Goal: Task Accomplishment & Management: Manage account settings

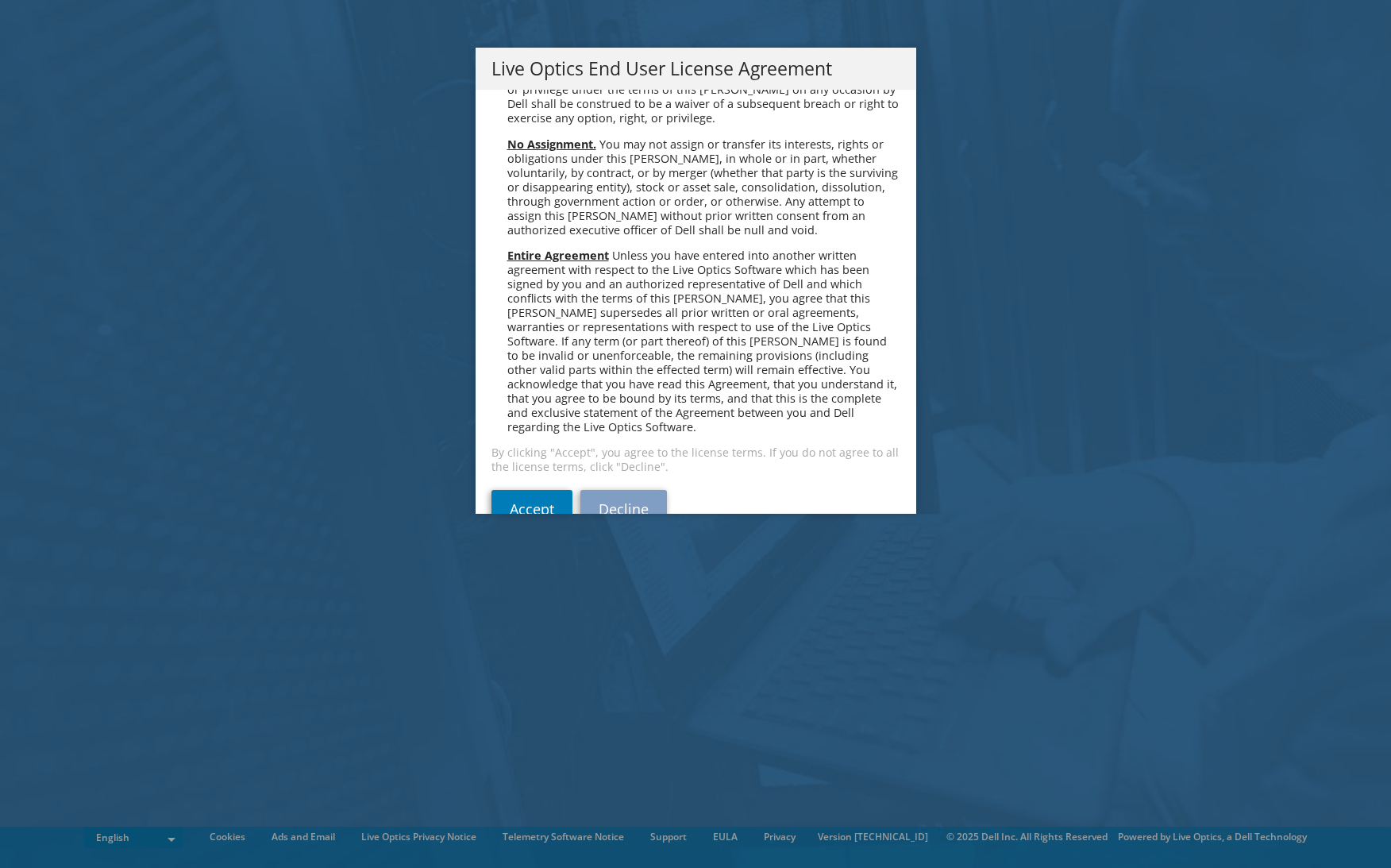
scroll to position [6003, 0]
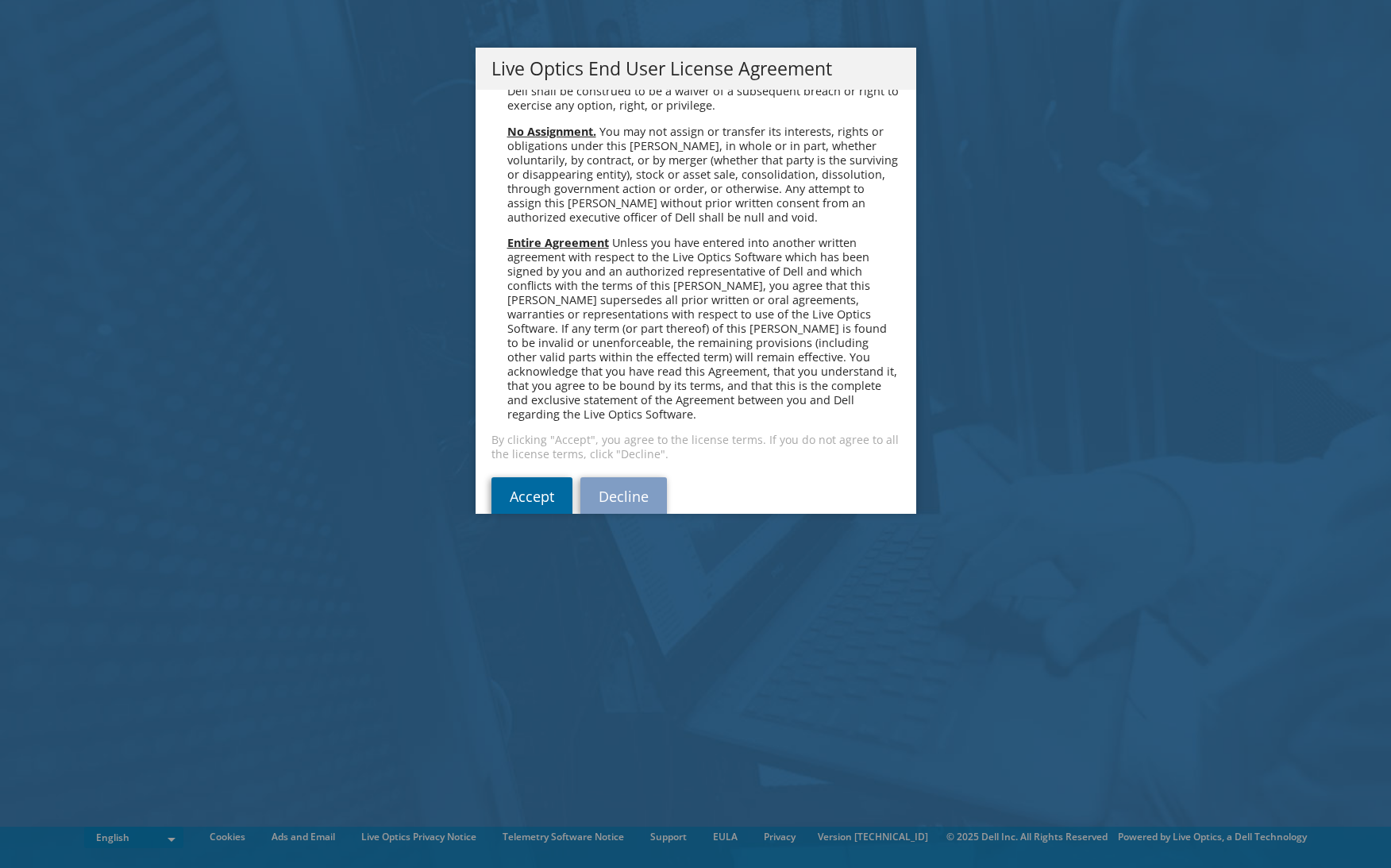
click at [528, 477] on link "Accept" at bounding box center [532, 495] width 81 height 38
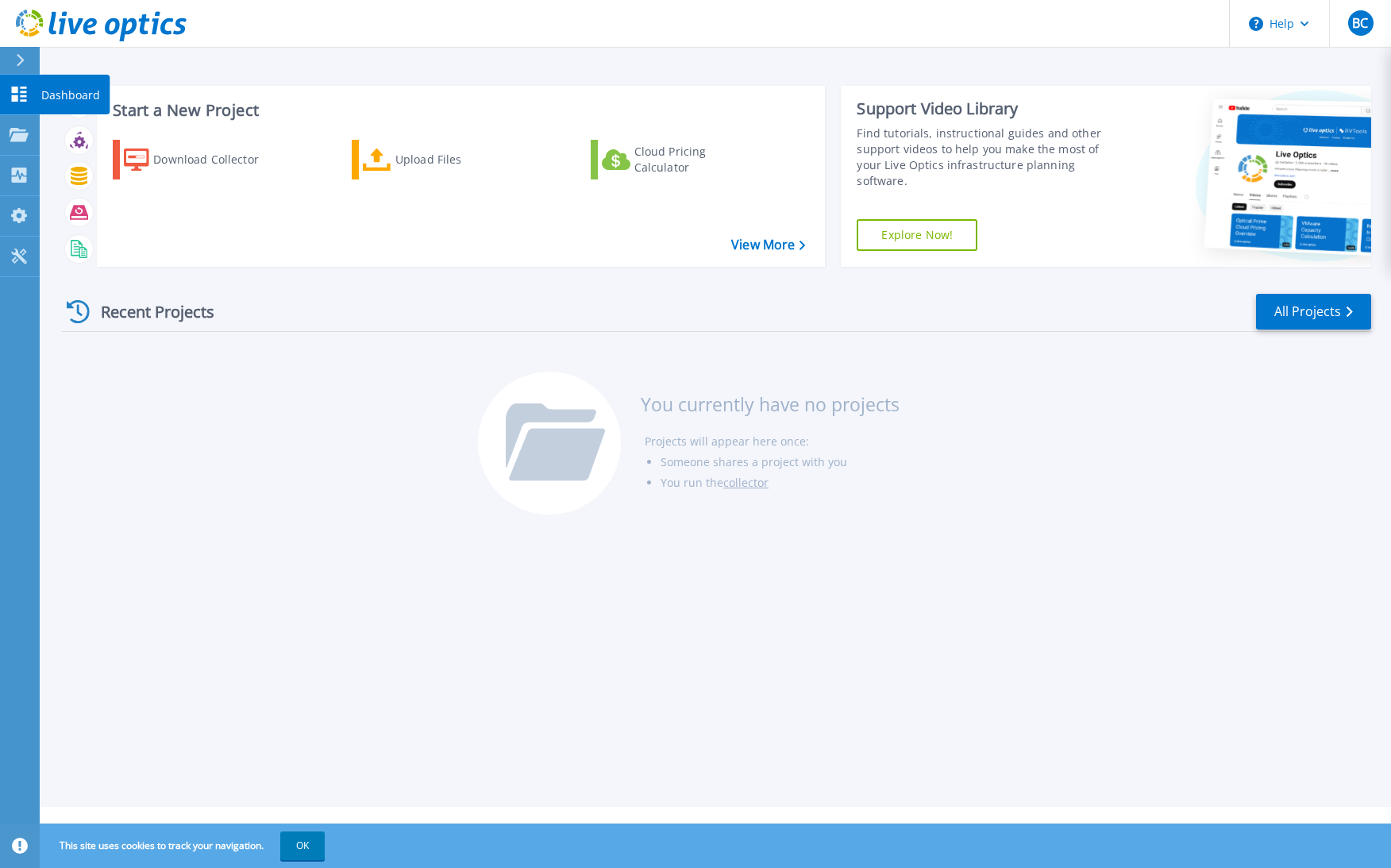
click at [50, 89] on p "Dashboard" at bounding box center [71, 95] width 59 height 41
click at [200, 162] on div "Download Collector" at bounding box center [216, 159] width 127 height 32
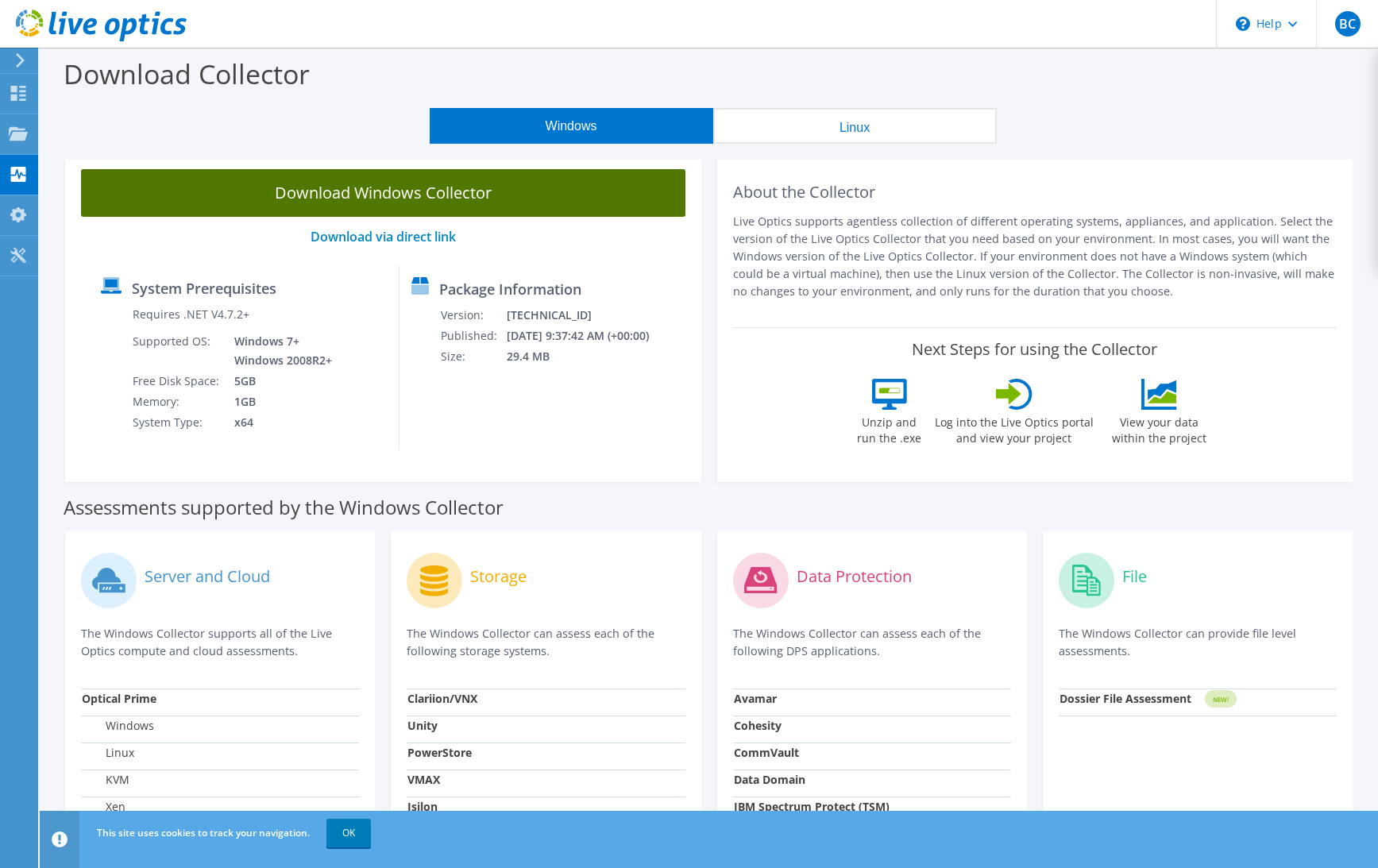
click at [343, 198] on link "Download Windows Collector" at bounding box center [383, 193] width 605 height 48
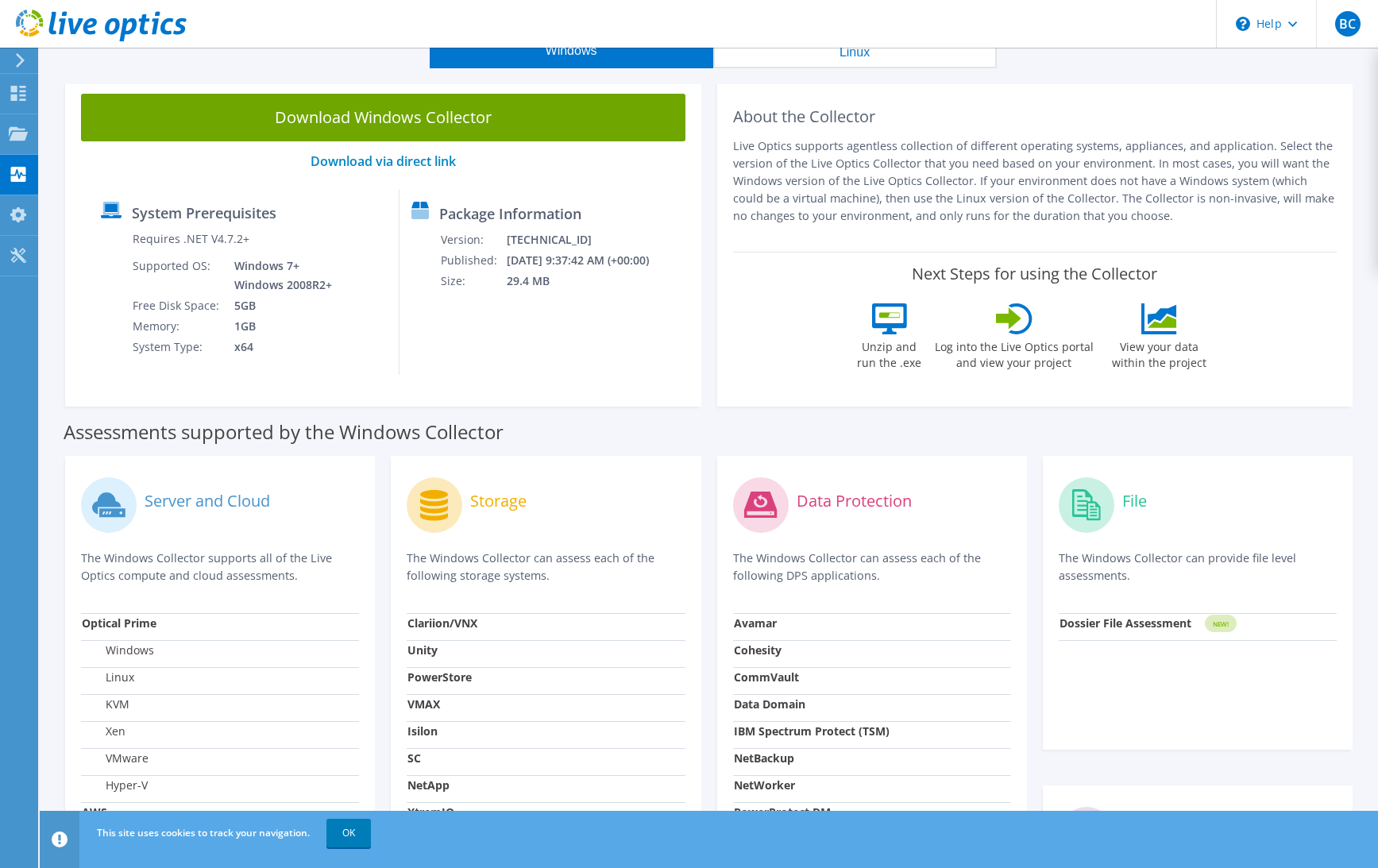
scroll to position [80, 0]
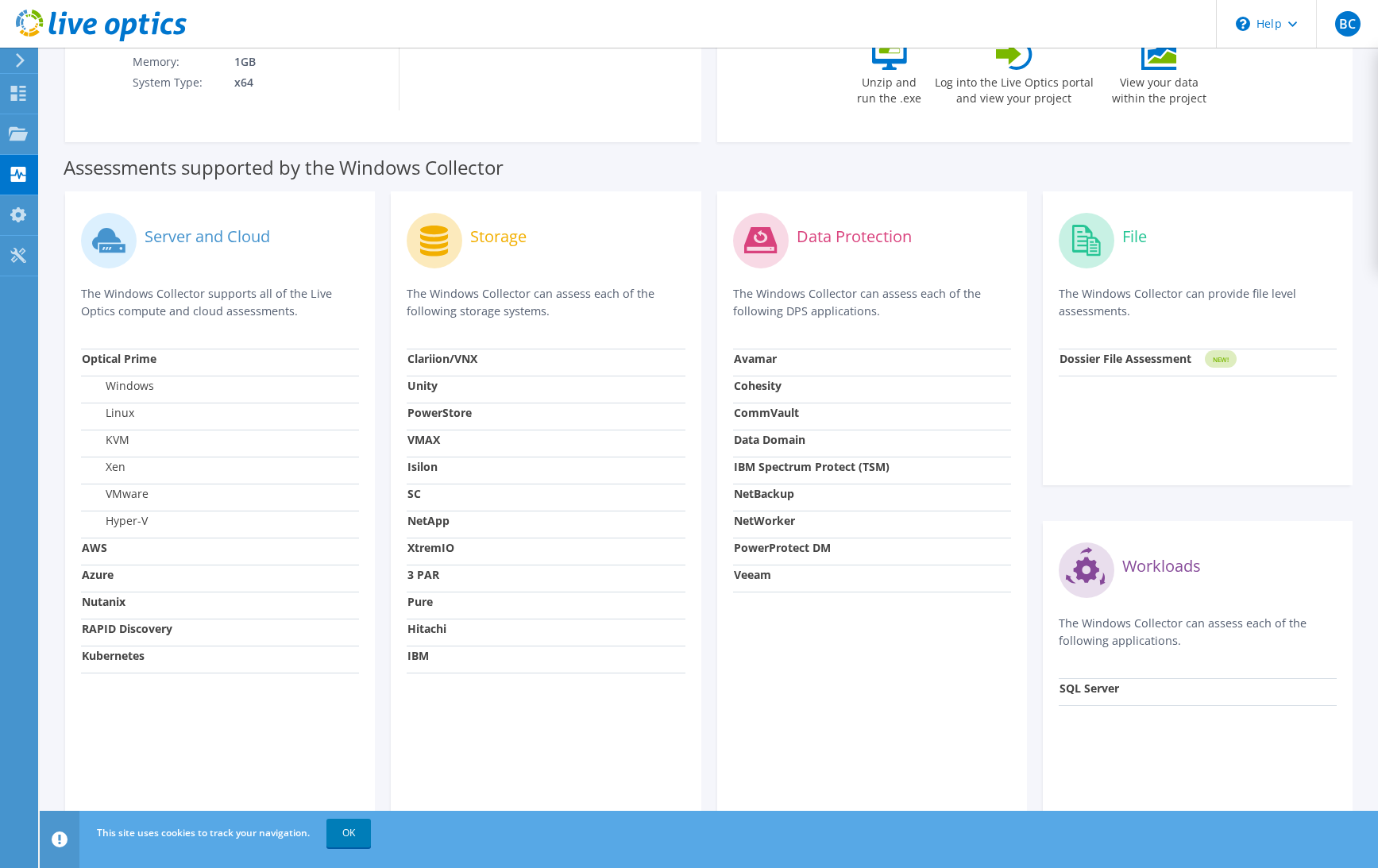
scroll to position [368, 0]
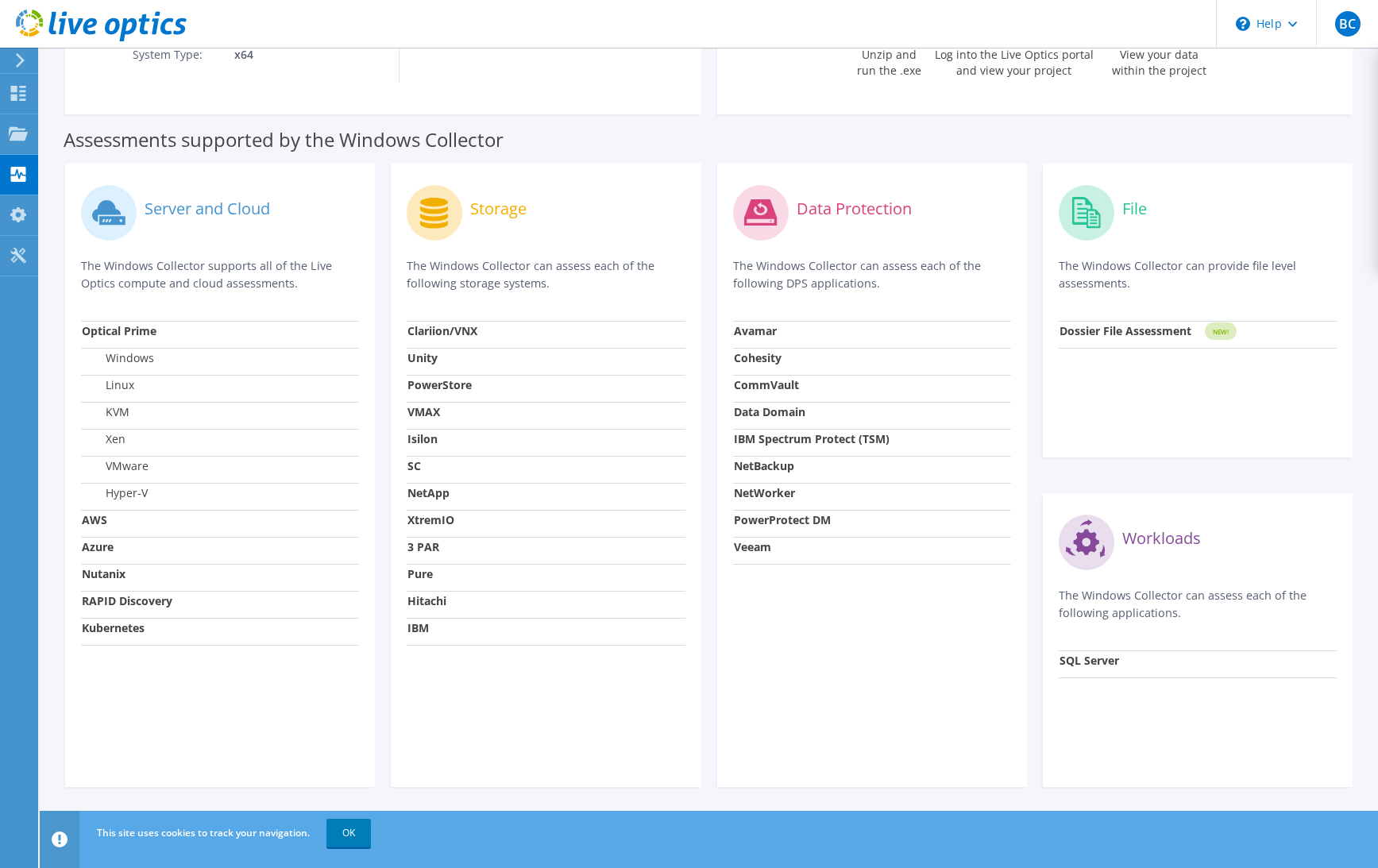
click at [126, 467] on label "VMware" at bounding box center [116, 466] width 67 height 16
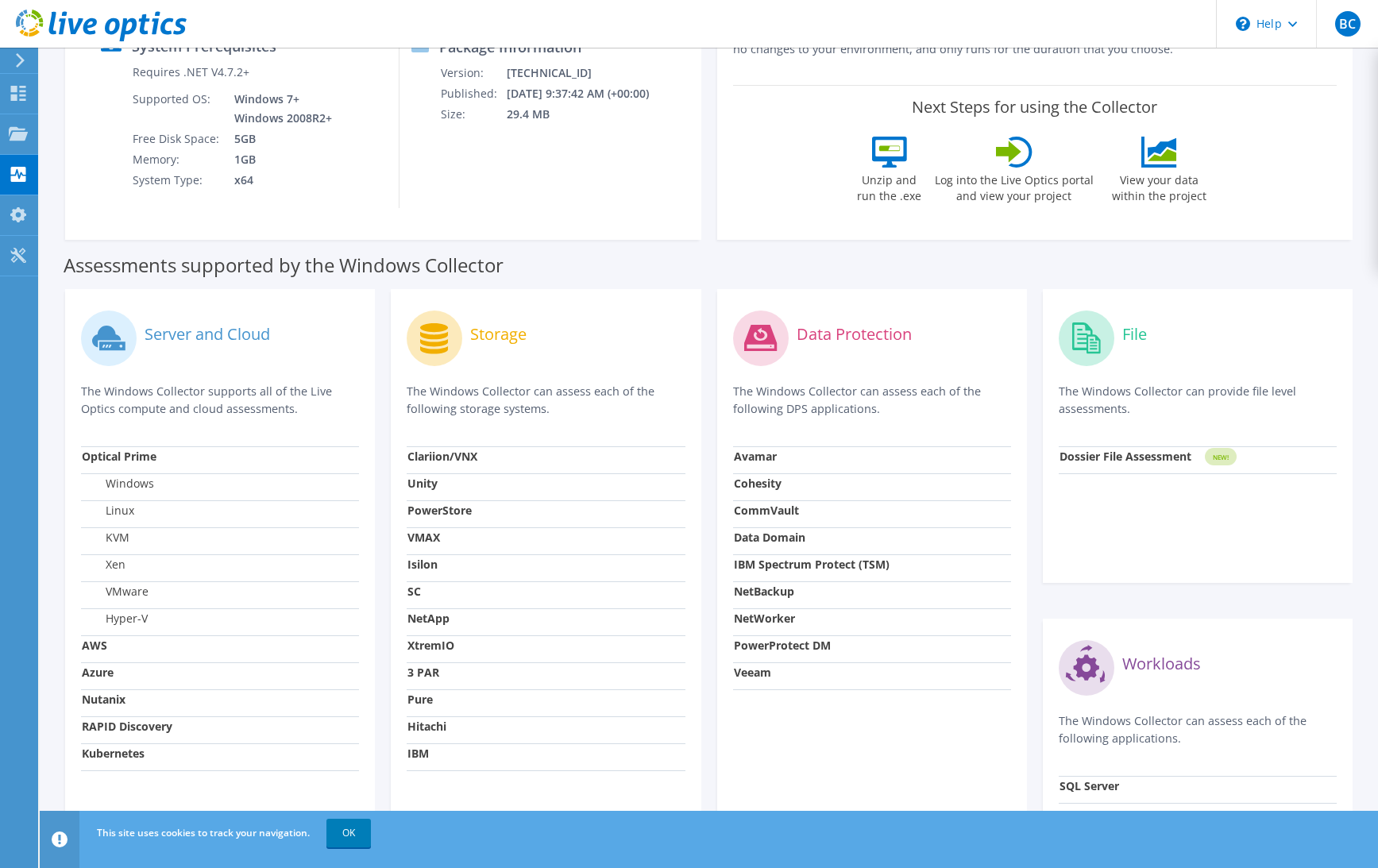
scroll to position [0, 0]
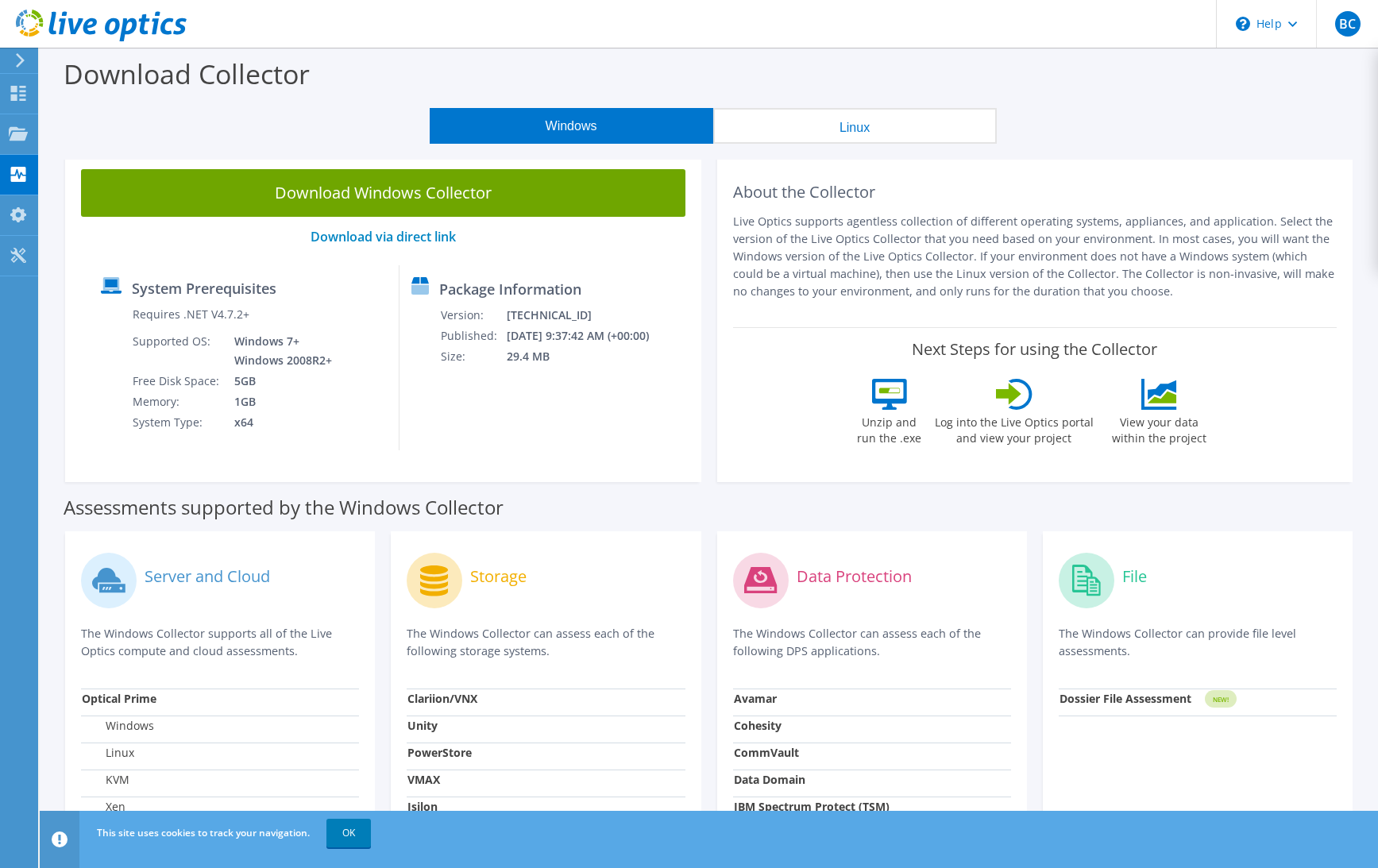
click at [861, 124] on button "Linux" at bounding box center [855, 126] width 283 height 36
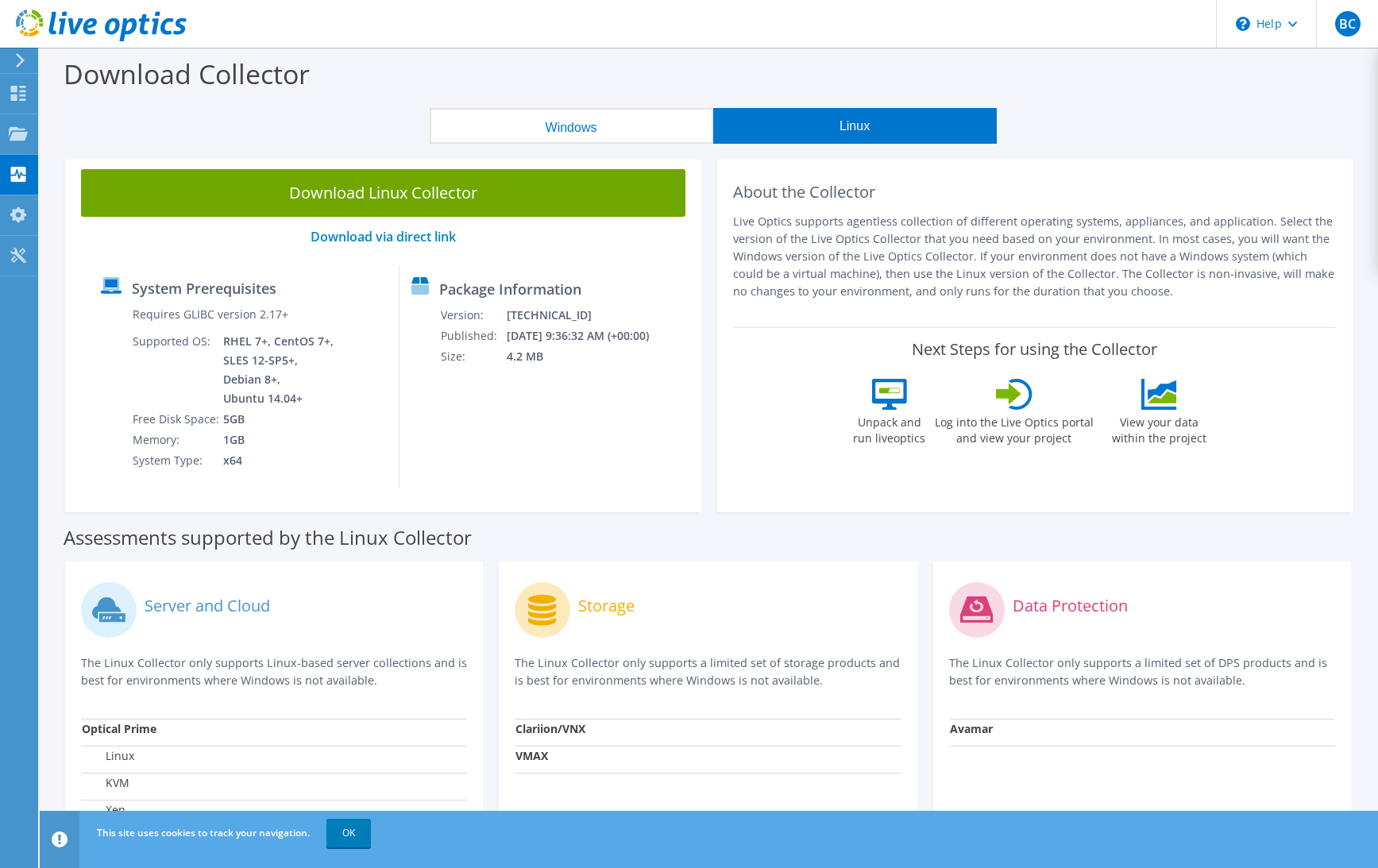
click at [851, 130] on button "Linux" at bounding box center [855, 126] width 283 height 36
click at [599, 124] on button "Windows" at bounding box center [571, 126] width 283 height 36
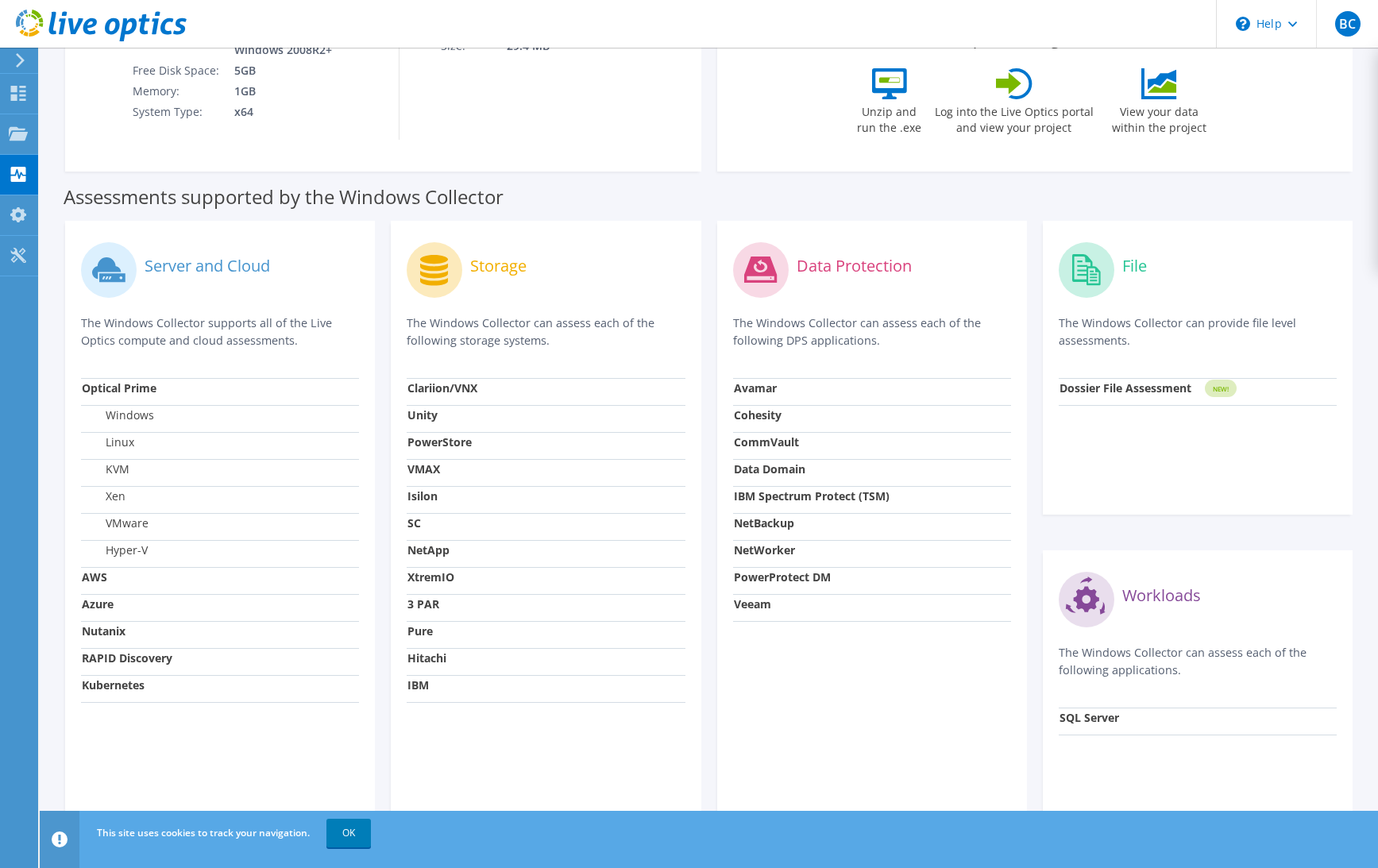
scroll to position [317, 0]
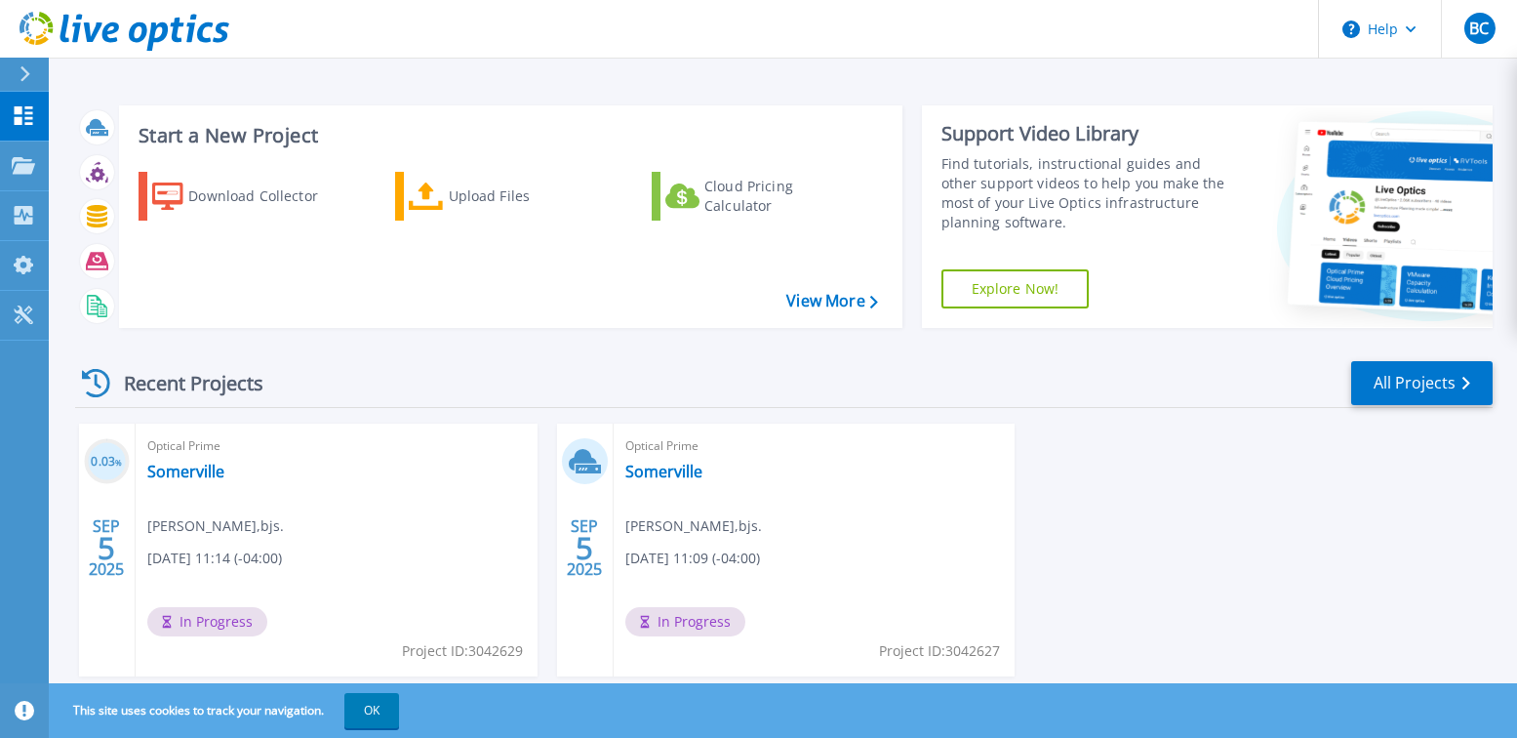
click at [687, 551] on span "09/05/2025, 11:09 (-04:00)" at bounding box center [693, 557] width 135 height 21
click at [679, 627] on span "In Progress" at bounding box center [686, 621] width 120 height 29
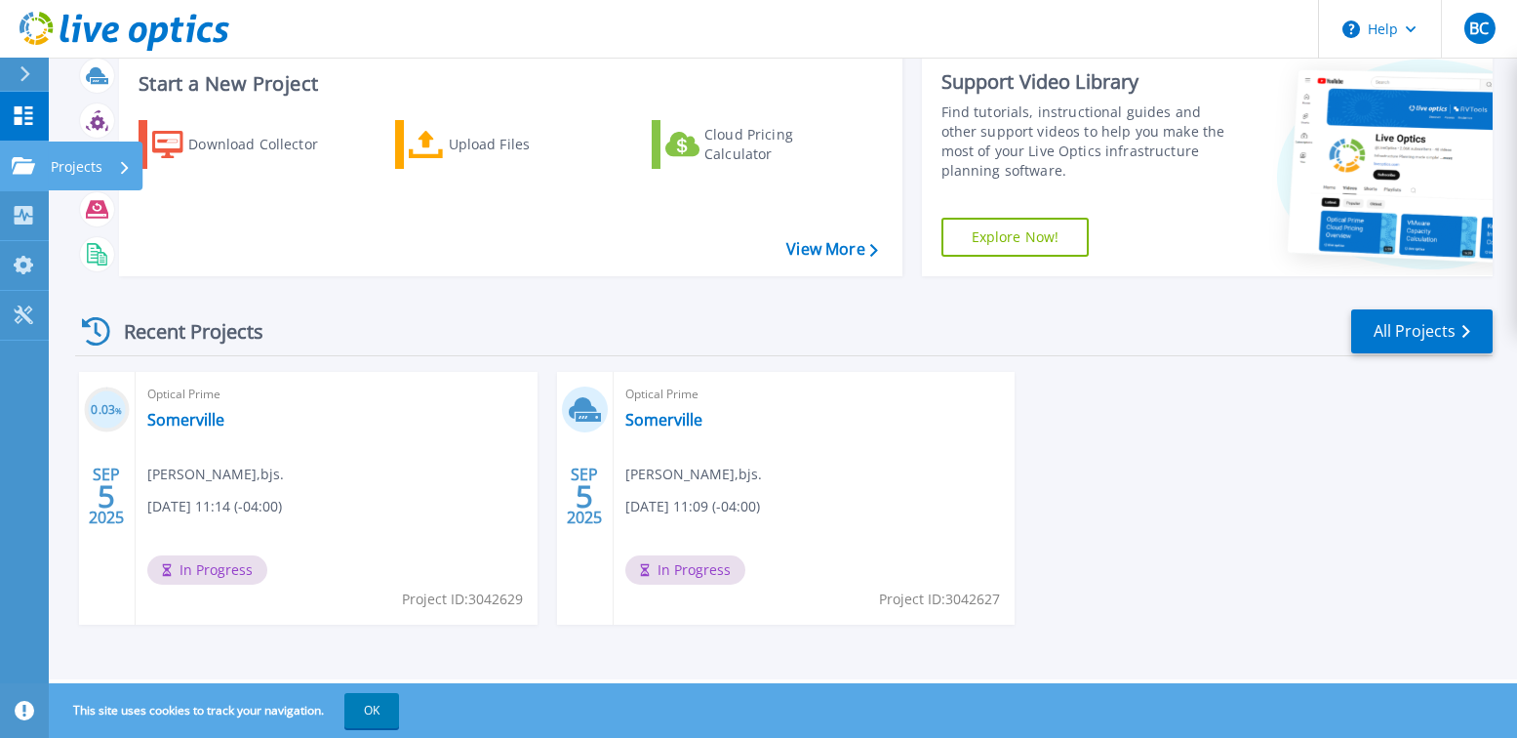
click at [26, 169] on icon at bounding box center [23, 165] width 23 height 17
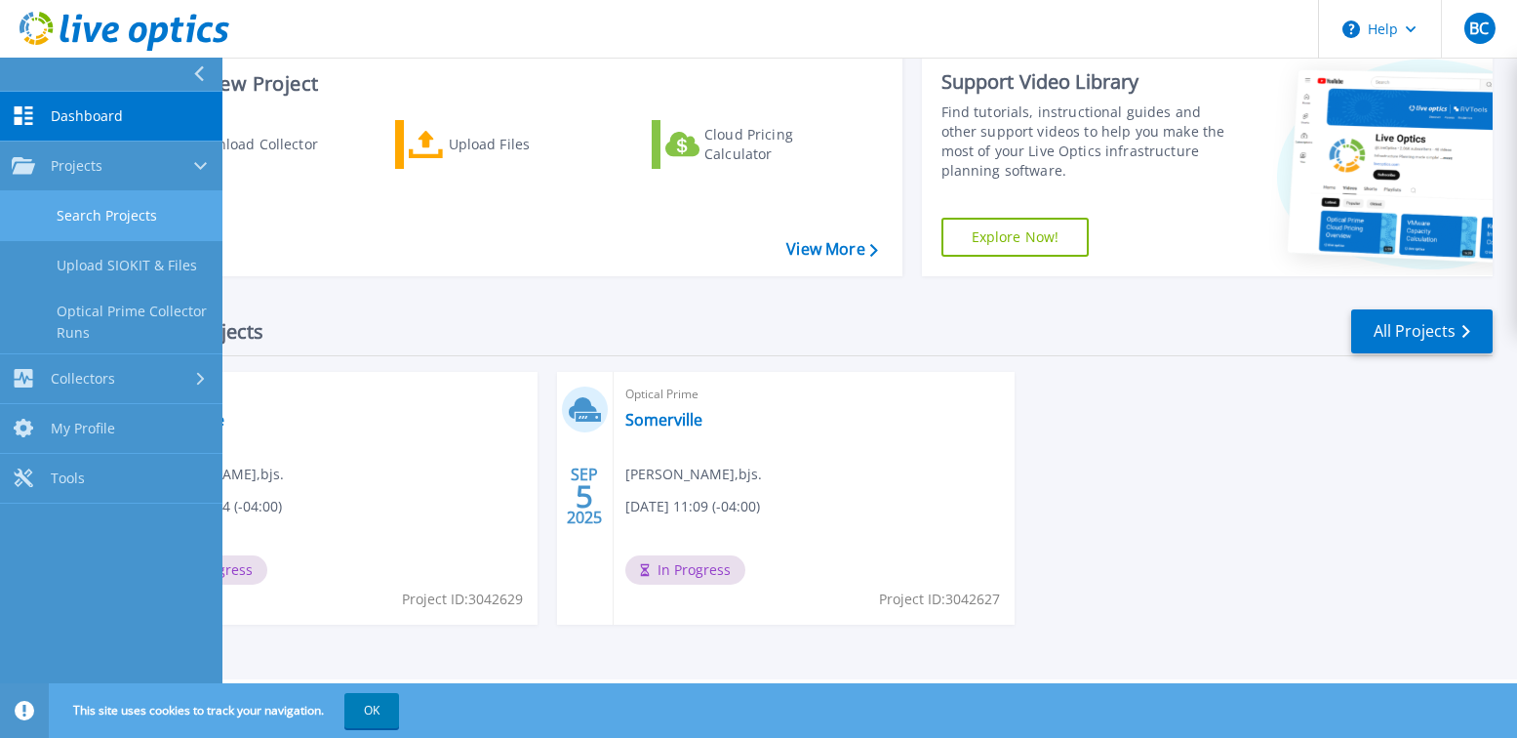
click at [150, 217] on link "Search Projects" at bounding box center [111, 216] width 222 height 50
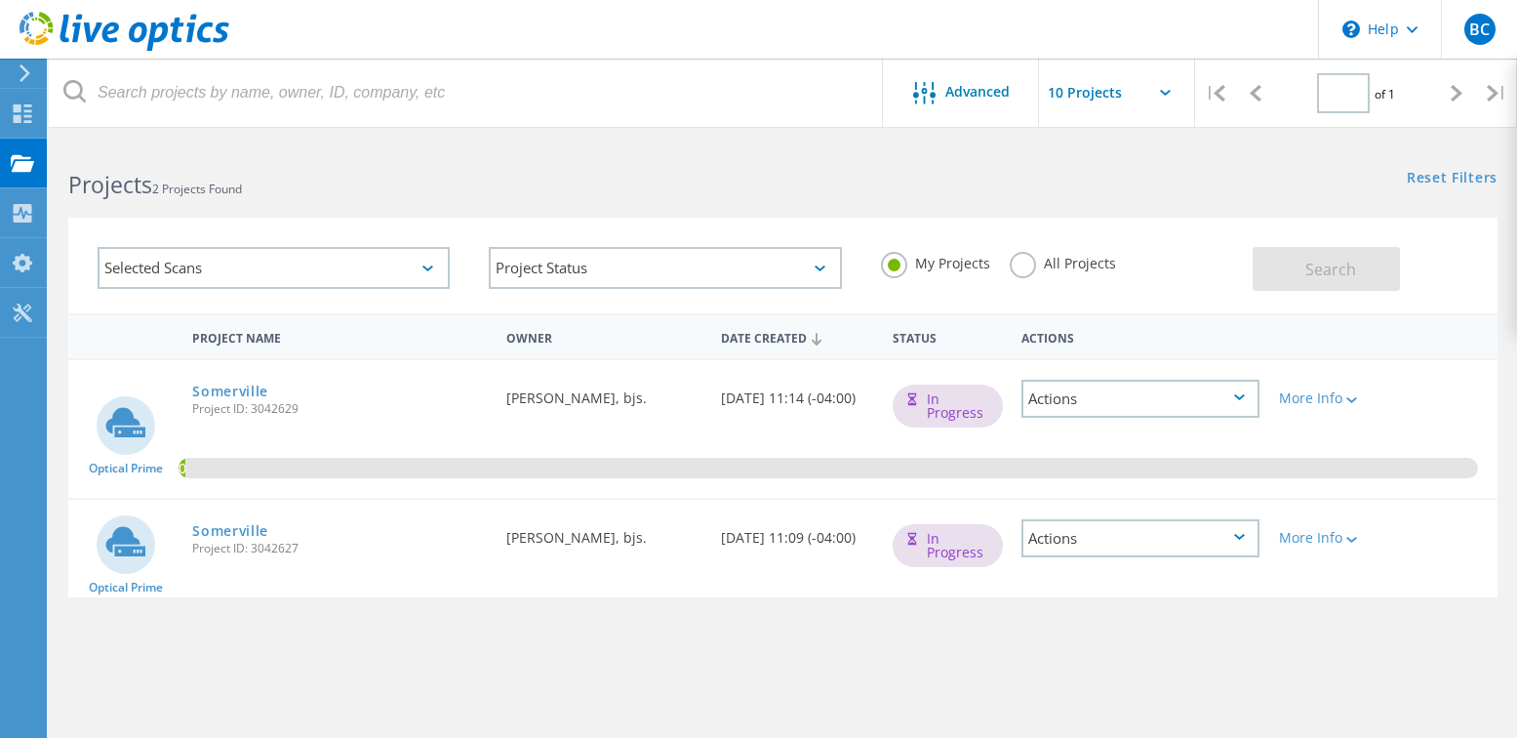
type input "1"
click at [1246, 538] on div "Actions" at bounding box center [1141, 538] width 238 height 38
click at [1094, 580] on div "Delete" at bounding box center [1141, 584] width 234 height 30
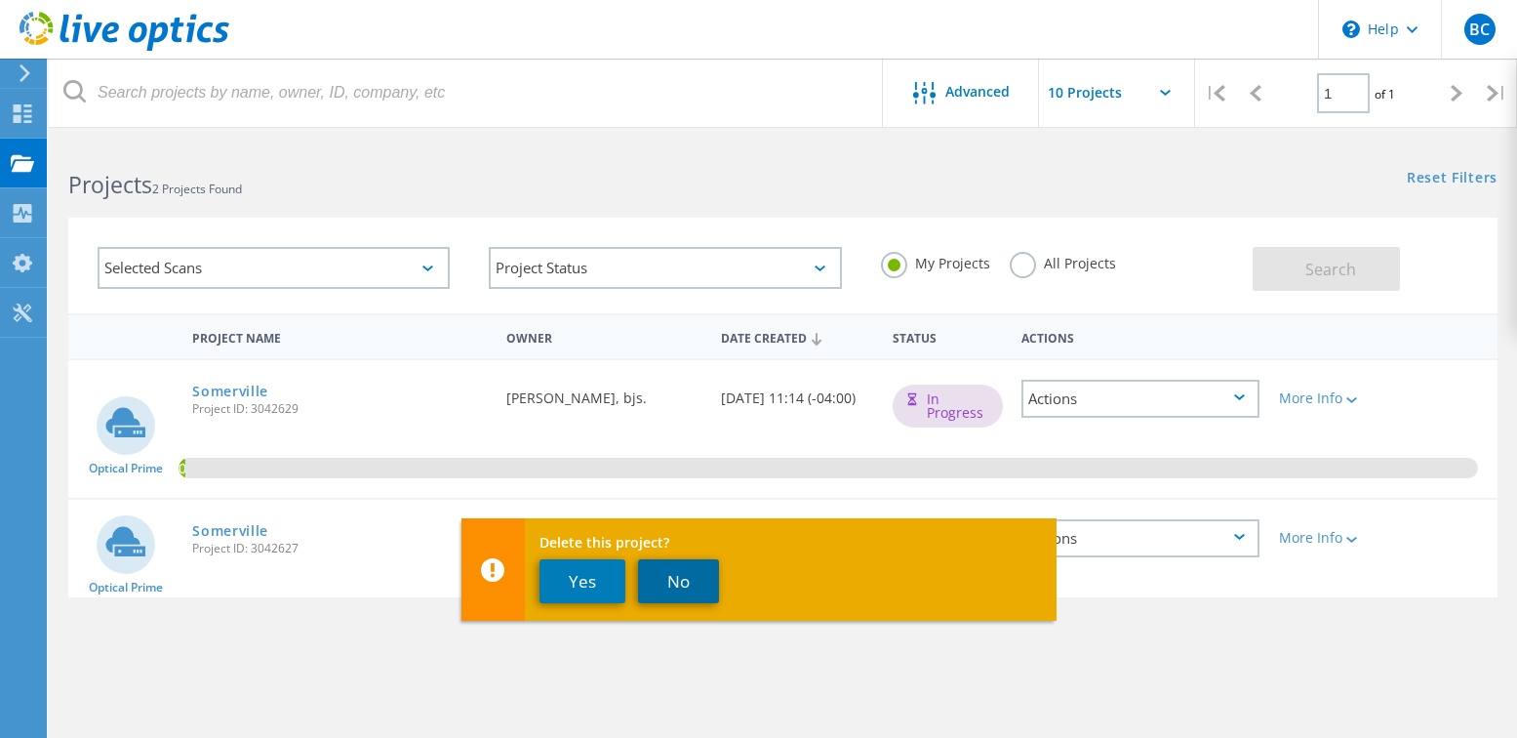
click at [672, 596] on button "No" at bounding box center [678, 581] width 81 height 44
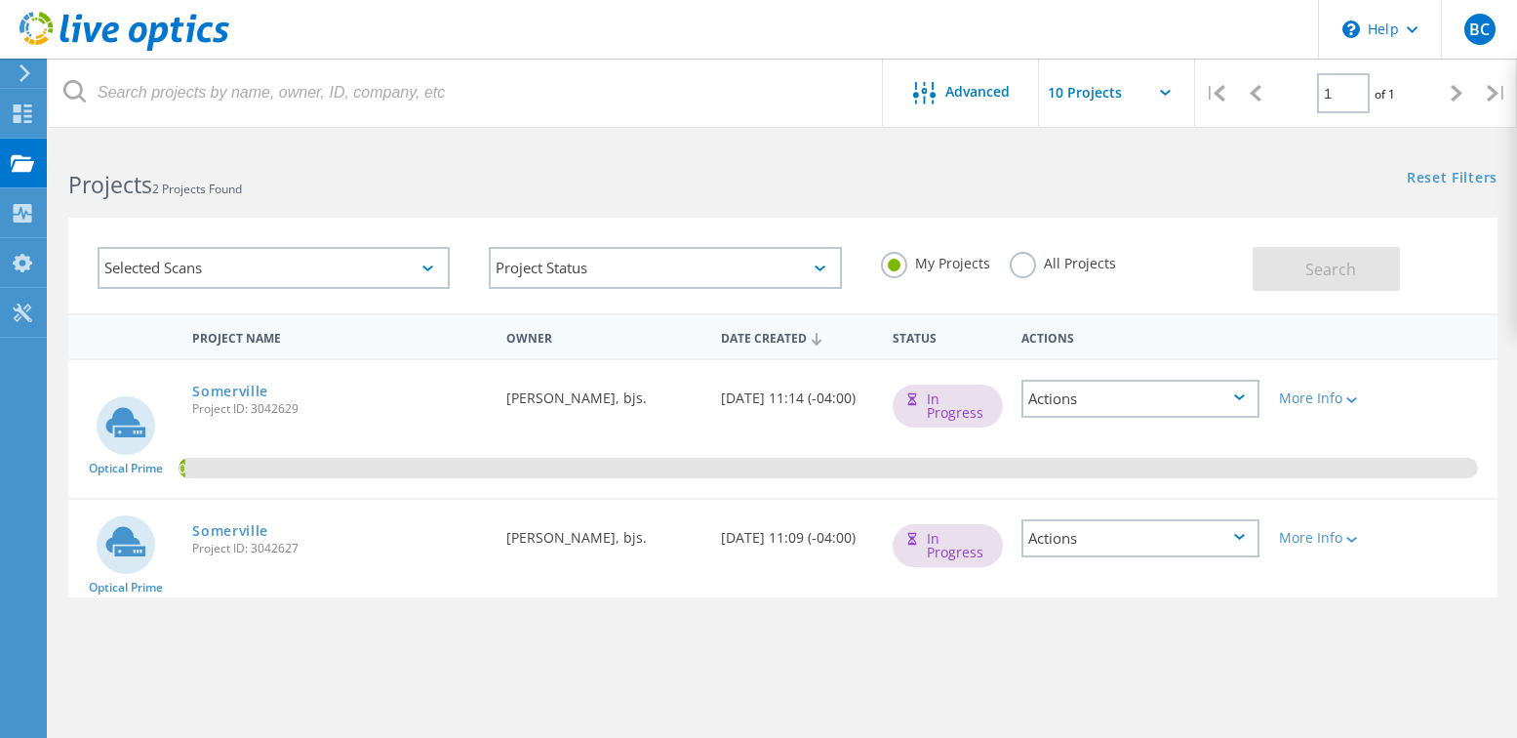
click at [1237, 535] on icon at bounding box center [1239, 537] width 11 height 6
click at [1099, 587] on div "Delete" at bounding box center [1141, 584] width 234 height 30
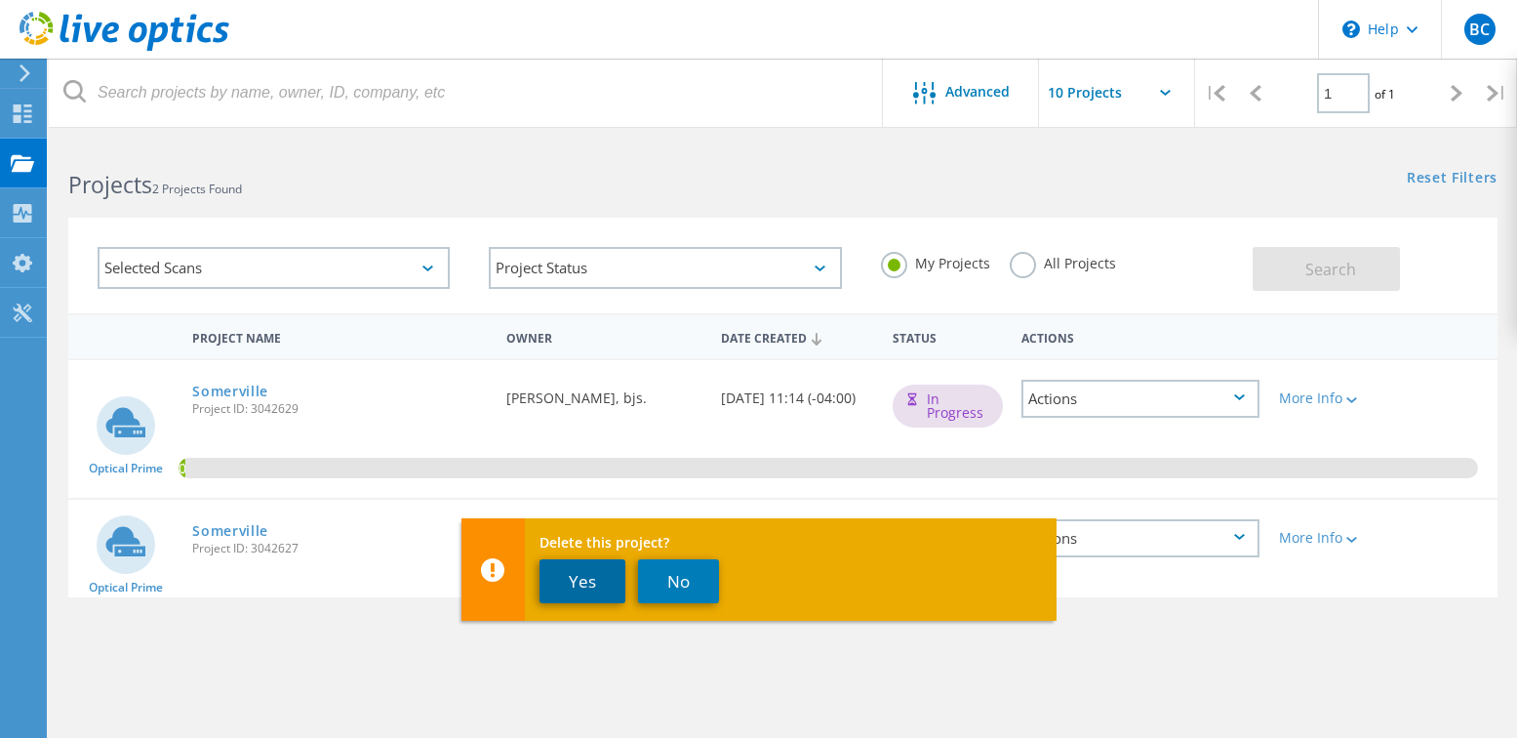
click at [605, 597] on button "Yes" at bounding box center [583, 581] width 86 height 44
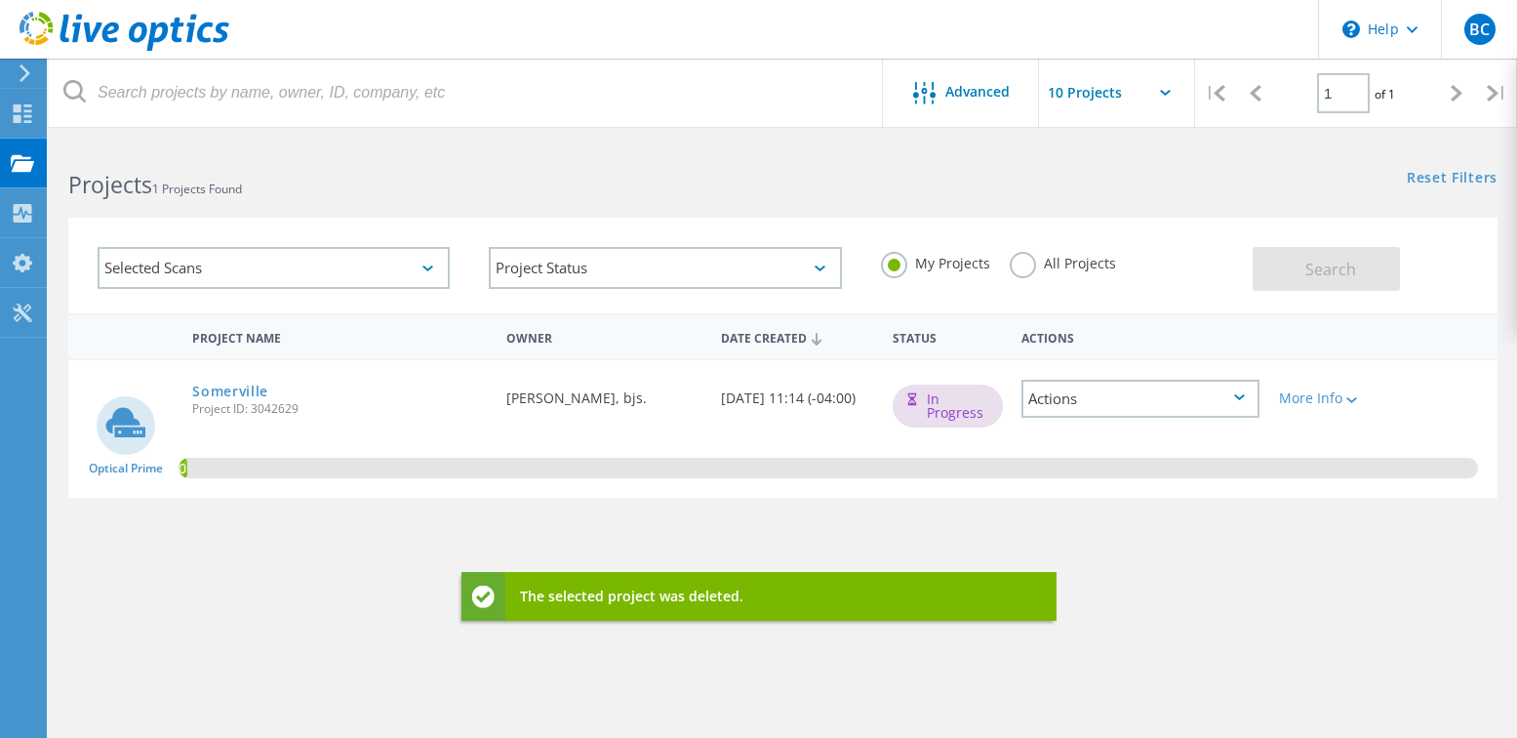
click at [1247, 611] on div "Project Name Owner Date Created Status Actions Optical Prime Somerville Project…" at bounding box center [783, 566] width 1430 height 507
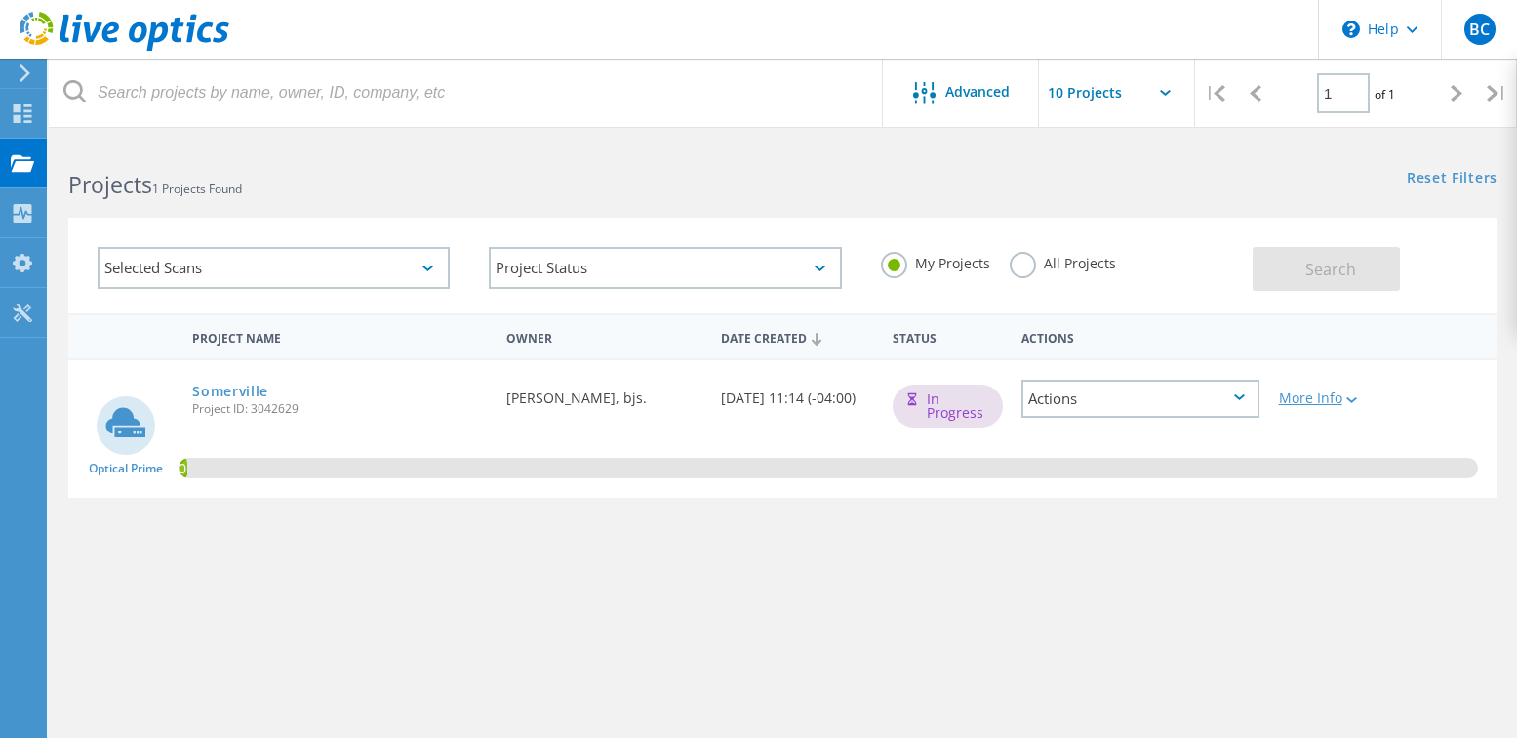
click at [1355, 401] on icon at bounding box center [1352, 400] width 11 height 6
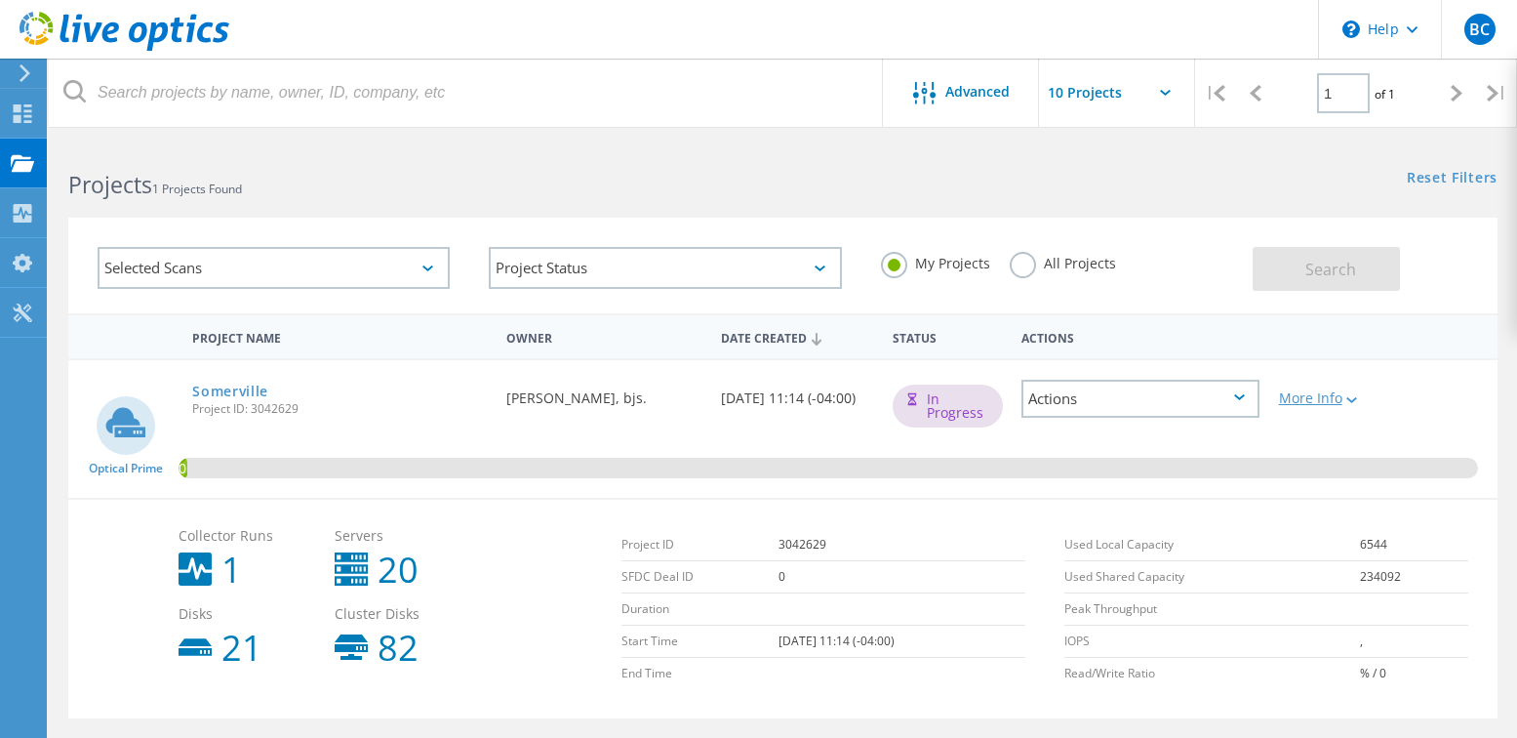
click at [1355, 401] on icon at bounding box center [1352, 400] width 11 height 6
